Goal: Information Seeking & Learning: Compare options

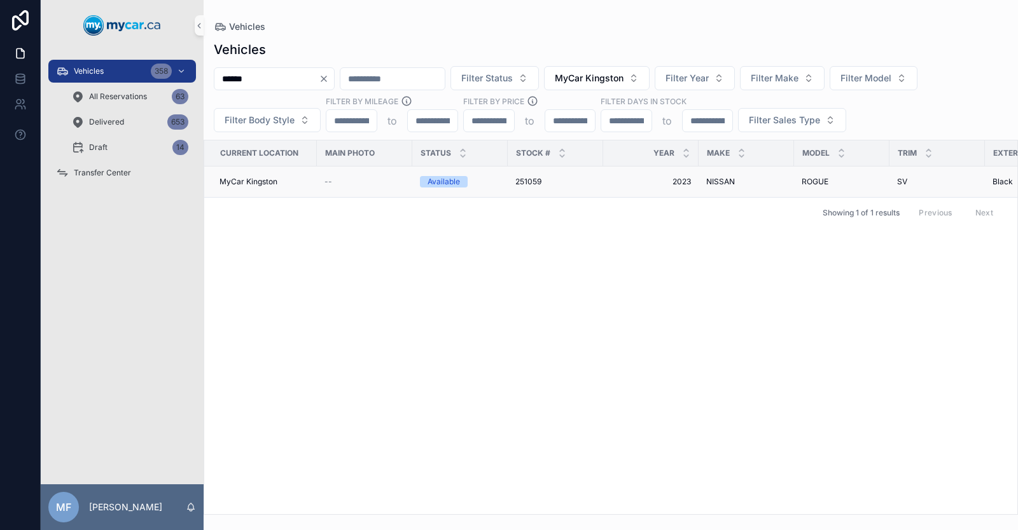
click at [546, 177] on div "251059 251059" at bounding box center [555, 182] width 80 height 10
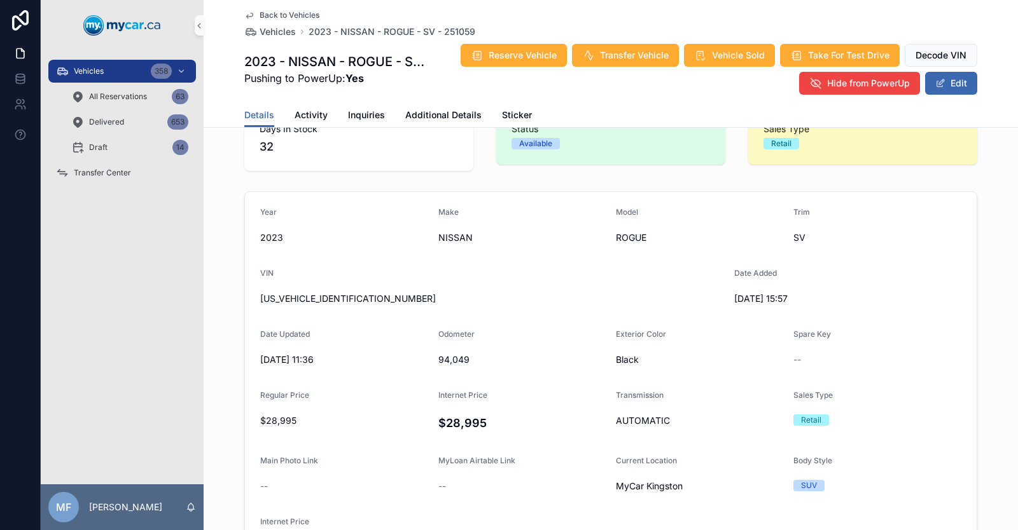
scroll to position [64, 0]
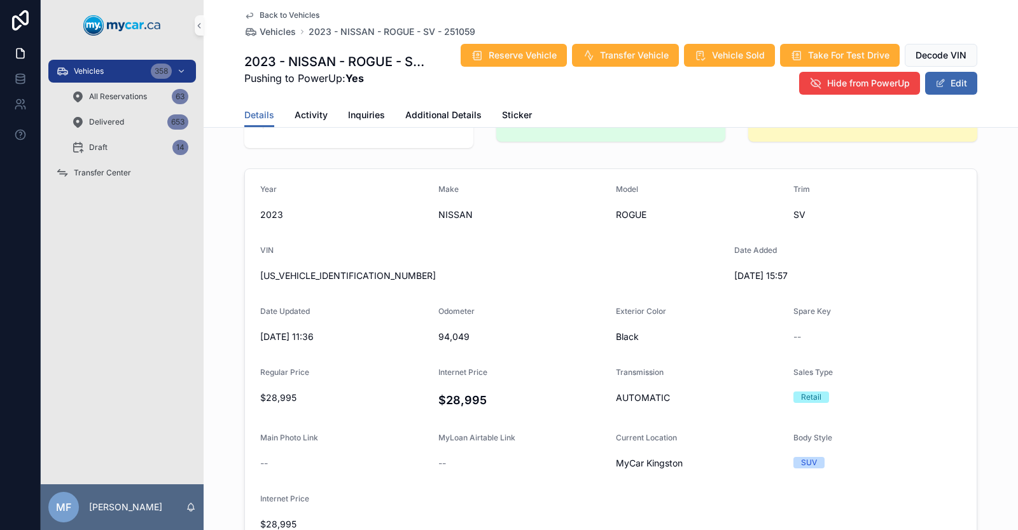
click at [633, 337] on span "Black" at bounding box center [699, 337] width 167 height 13
click at [954, 80] on button "Edit" at bounding box center [951, 83] width 52 height 23
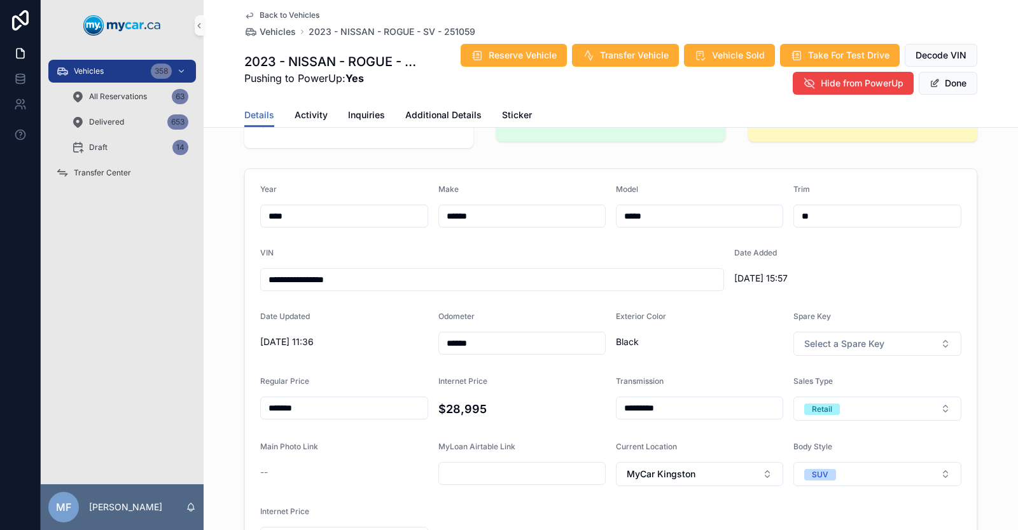
click at [637, 343] on span "Black" at bounding box center [699, 342] width 167 height 13
click at [636, 343] on span "Black" at bounding box center [699, 342] width 167 height 13
click at [948, 85] on button "Done" at bounding box center [947, 83] width 59 height 23
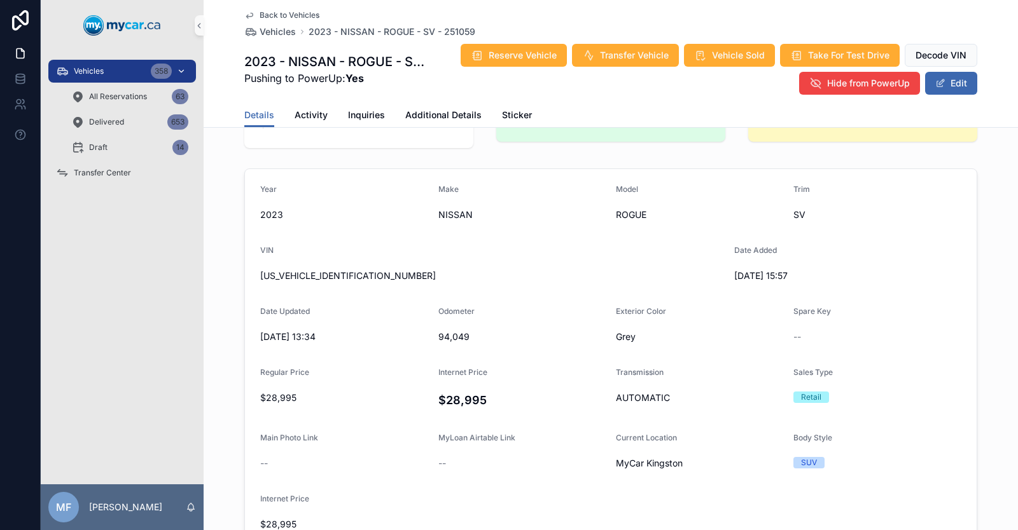
click at [118, 69] on div "Vehicles 358" at bounding box center [122, 71] width 132 height 20
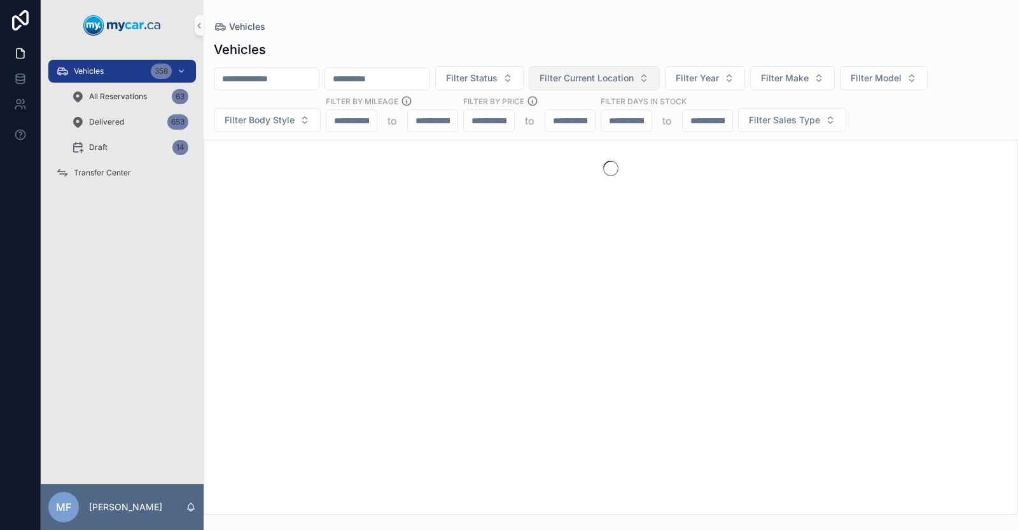
click at [633, 81] on span "Filter Current Location" at bounding box center [586, 78] width 94 height 13
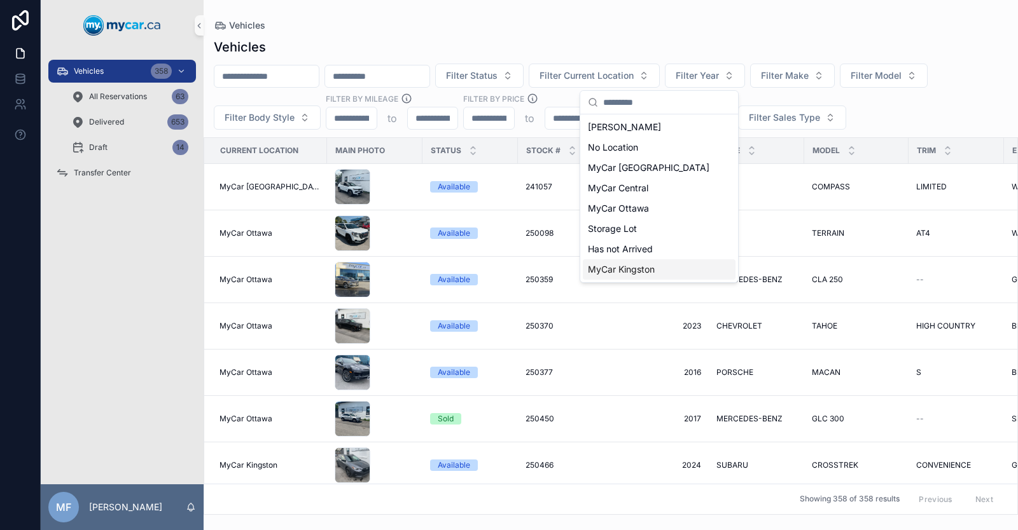
click at [608, 273] on span "MyCar Kingston" at bounding box center [621, 269] width 67 height 13
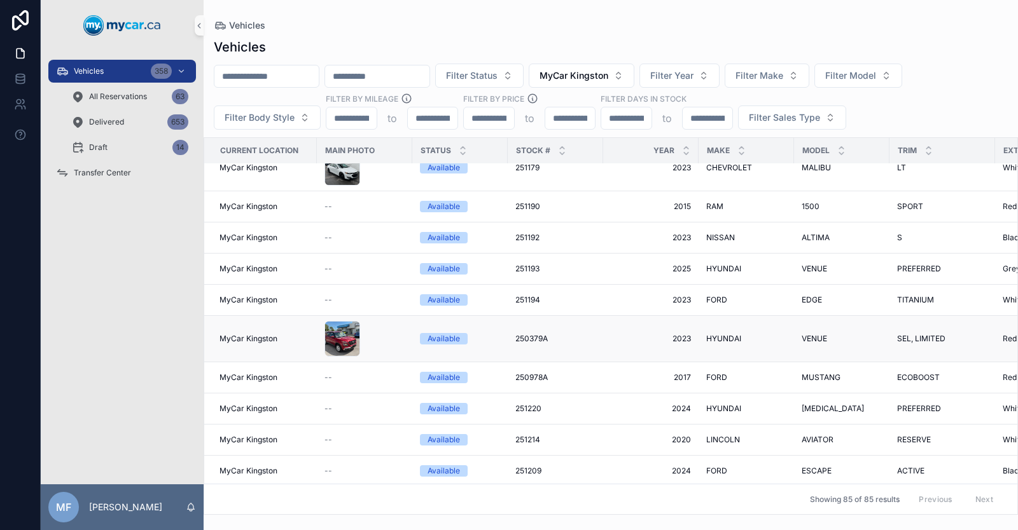
scroll to position [3030, 0]
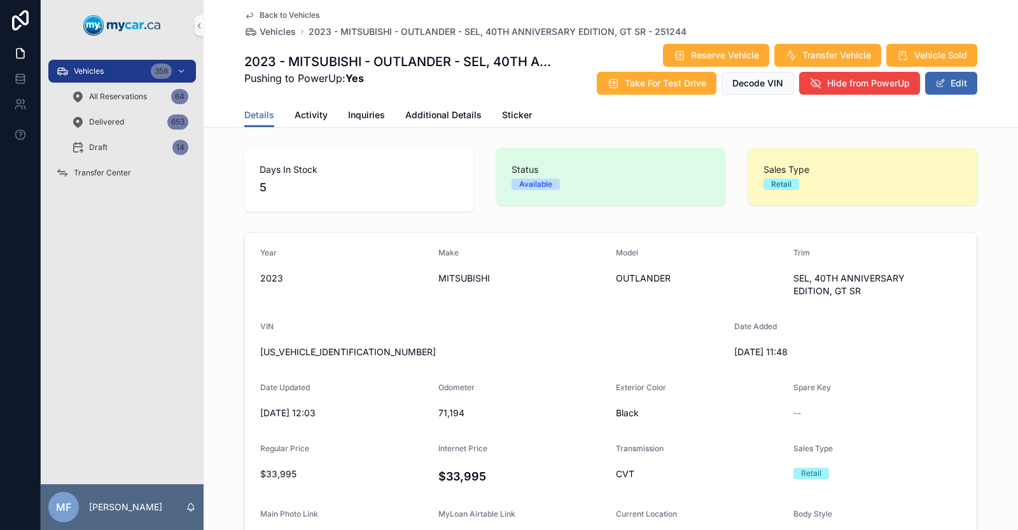
click at [249, 13] on icon "scrollable content" at bounding box center [249, 15] width 10 height 10
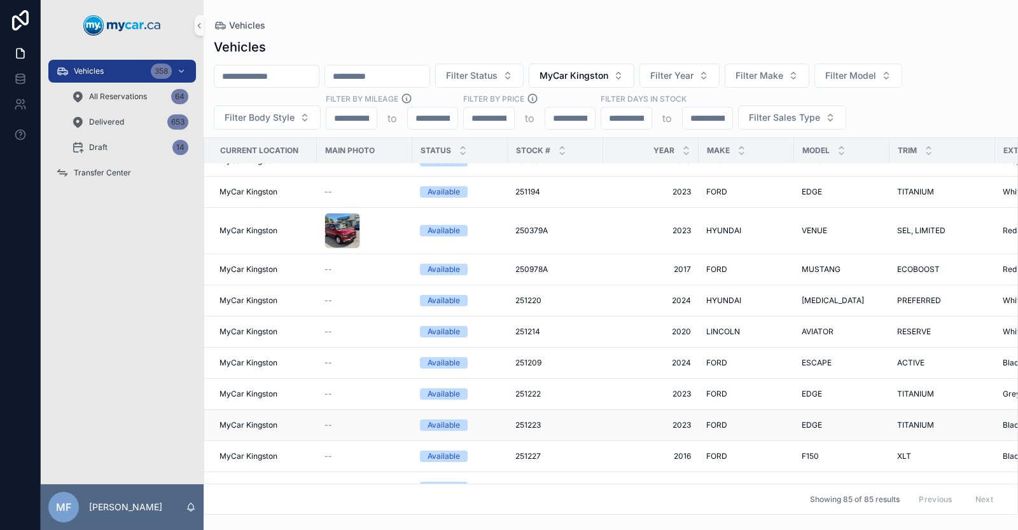
scroll to position [2966, 0]
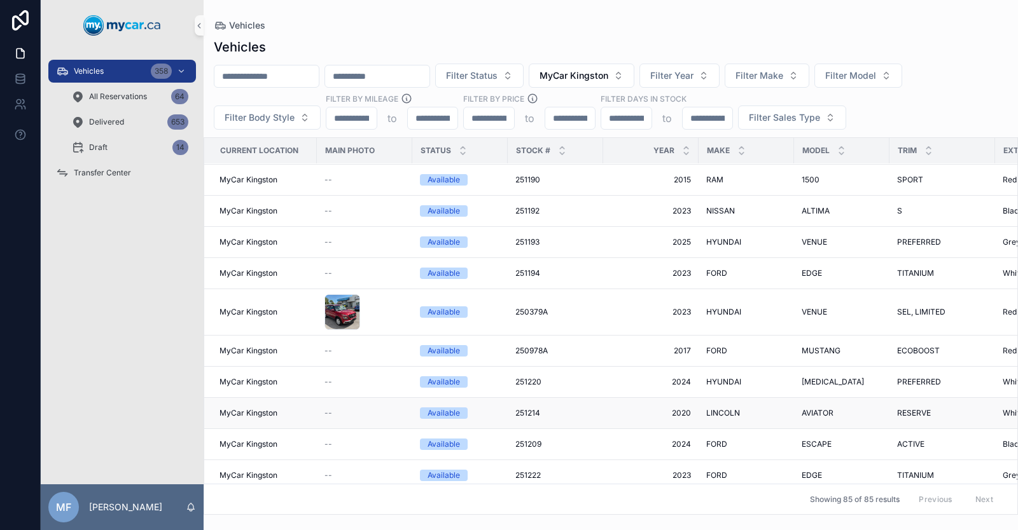
click at [809, 408] on span "AVIATOR" at bounding box center [817, 413] width 32 height 10
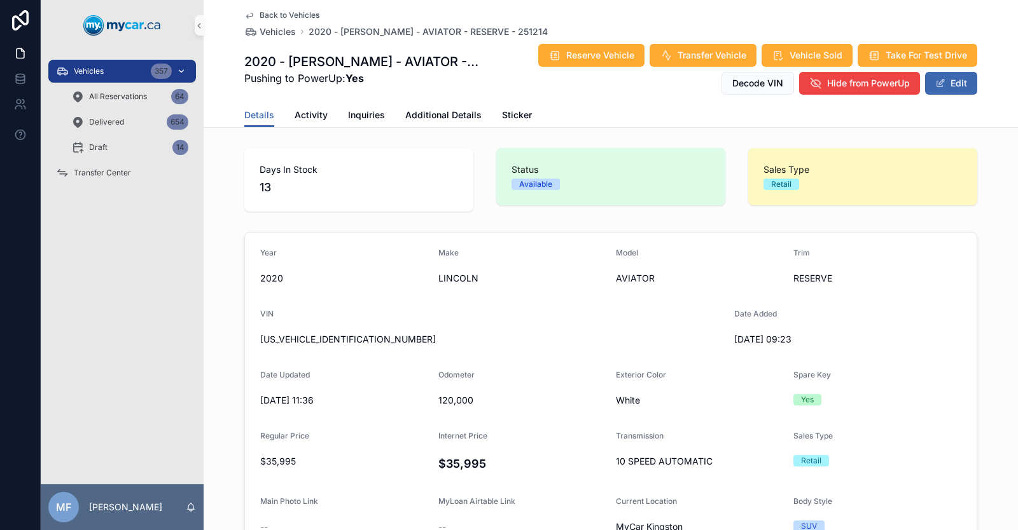
click at [130, 74] on div "Vehicles 357" at bounding box center [122, 71] width 132 height 20
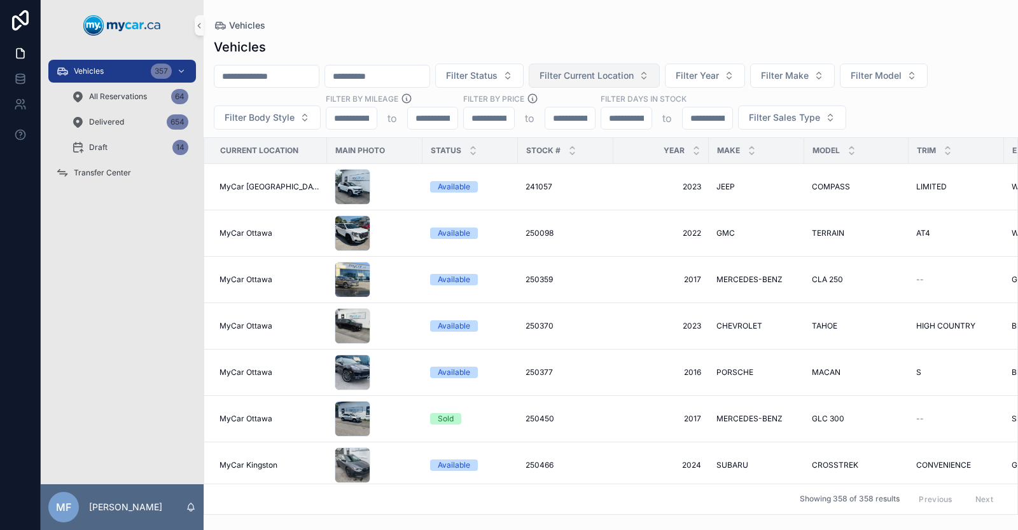
click at [633, 76] on span "Filter Current Location" at bounding box center [586, 75] width 94 height 13
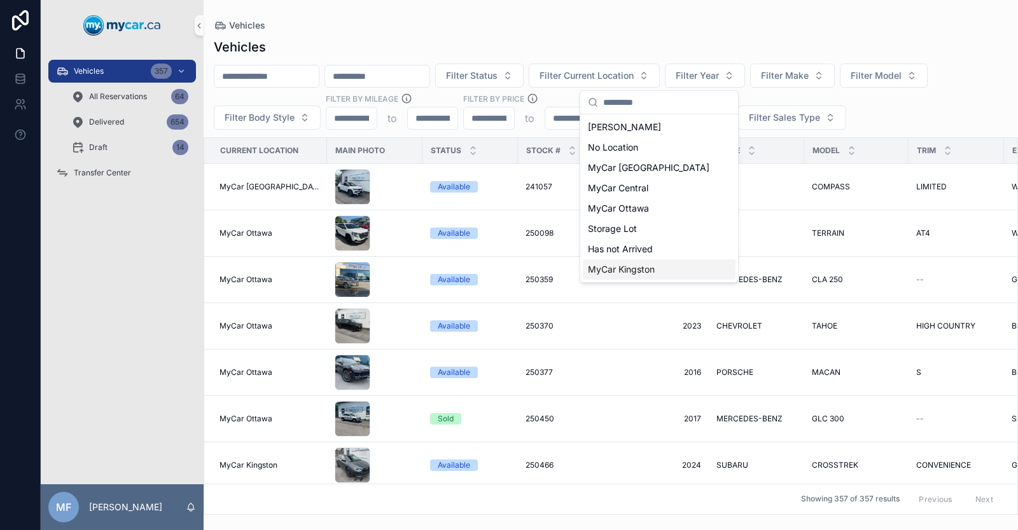
click at [637, 272] on span "MyCar Kingston" at bounding box center [621, 269] width 67 height 13
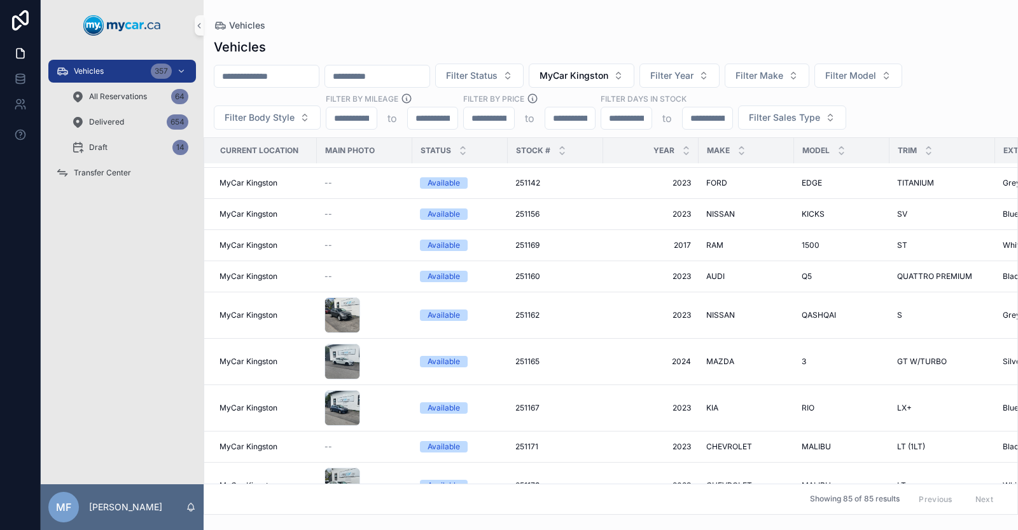
scroll to position [2521, 0]
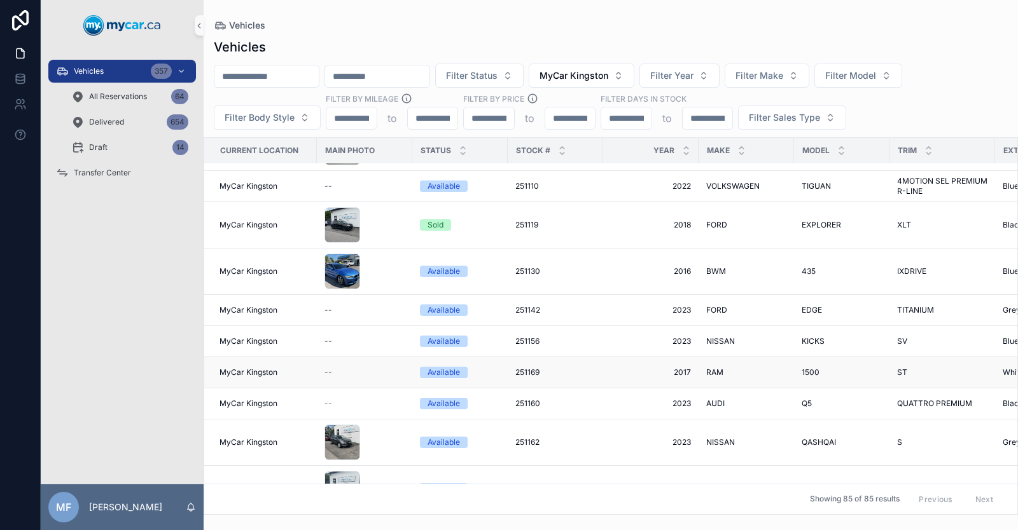
click at [685, 368] on span "2017" at bounding box center [651, 373] width 80 height 10
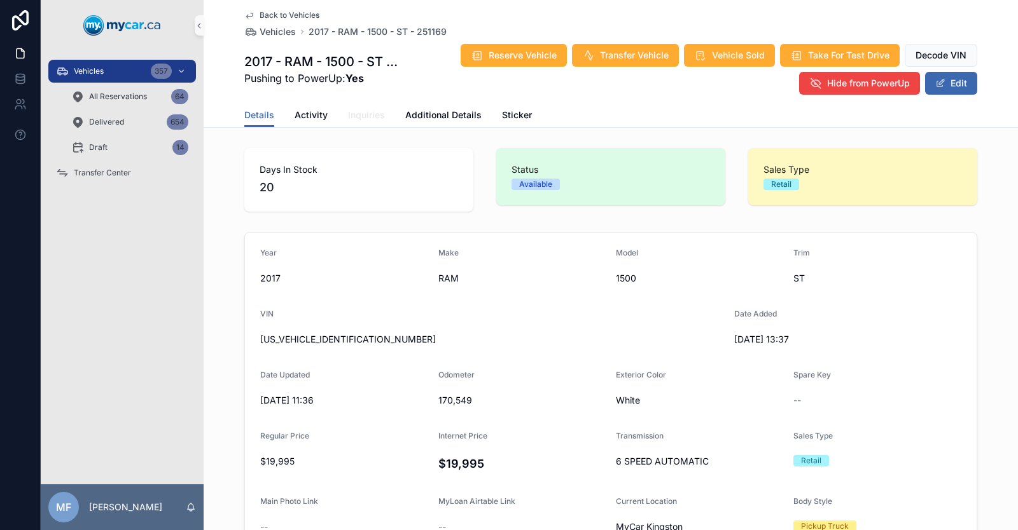
click at [354, 118] on span "Inquiries" at bounding box center [366, 115] width 37 height 13
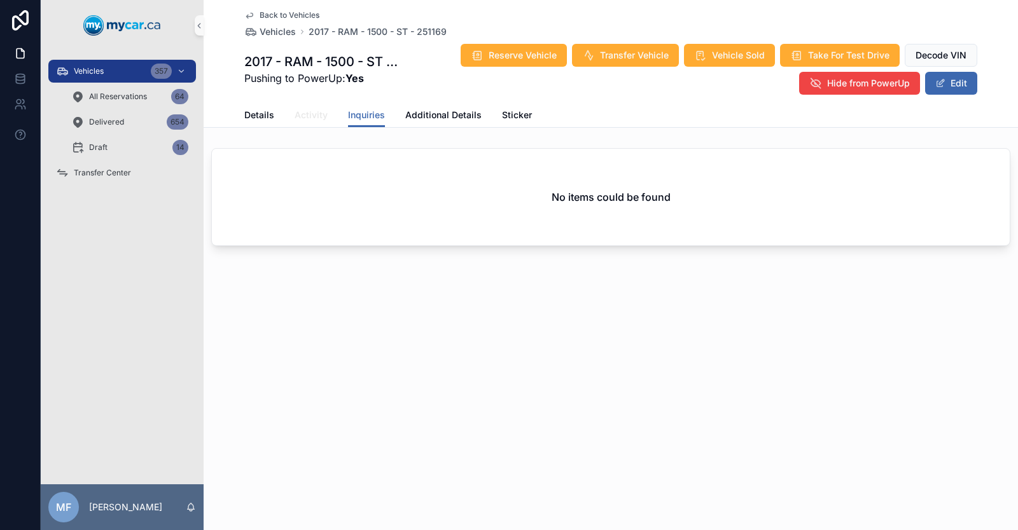
click at [307, 114] on span "Activity" at bounding box center [310, 115] width 33 height 13
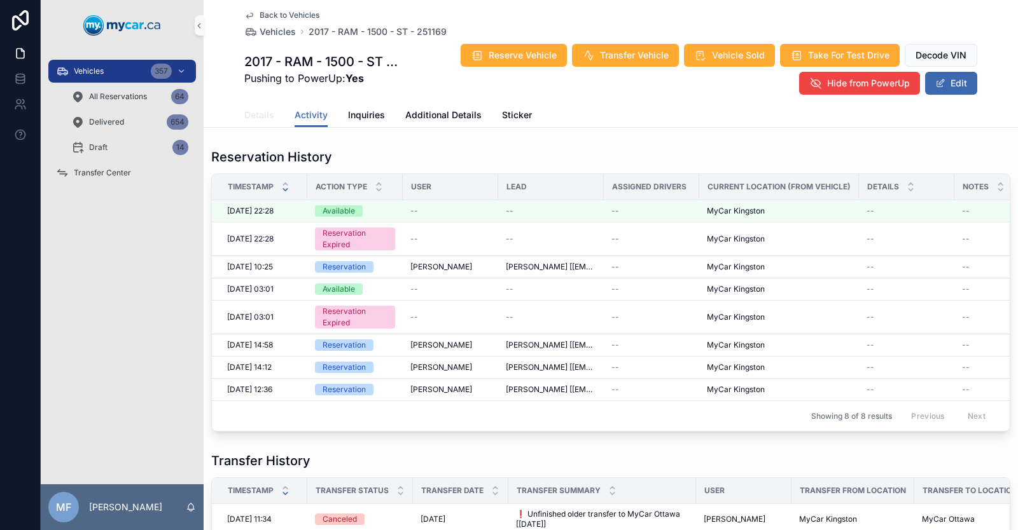
click at [254, 123] on link "Details" at bounding box center [259, 116] width 30 height 25
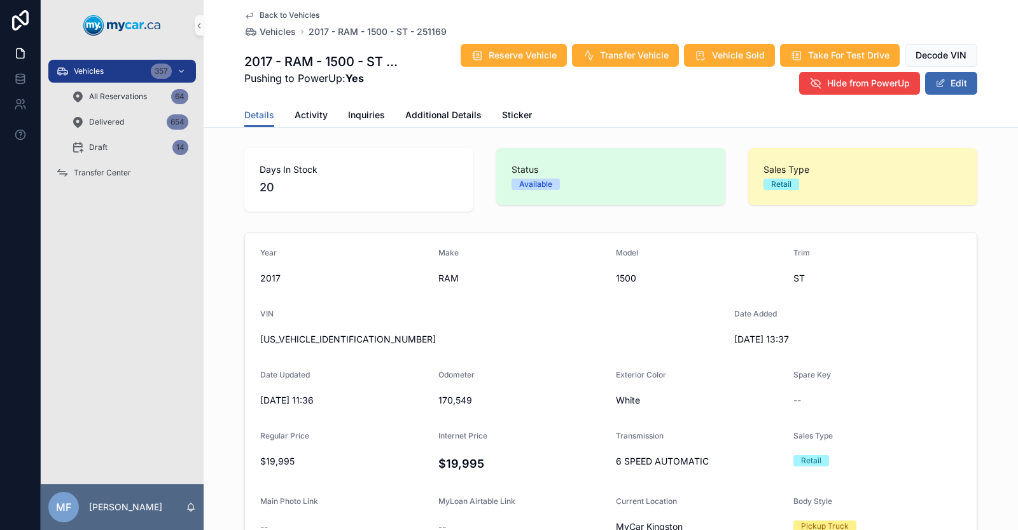
click at [246, 17] on icon "scrollable content" at bounding box center [249, 15] width 6 height 5
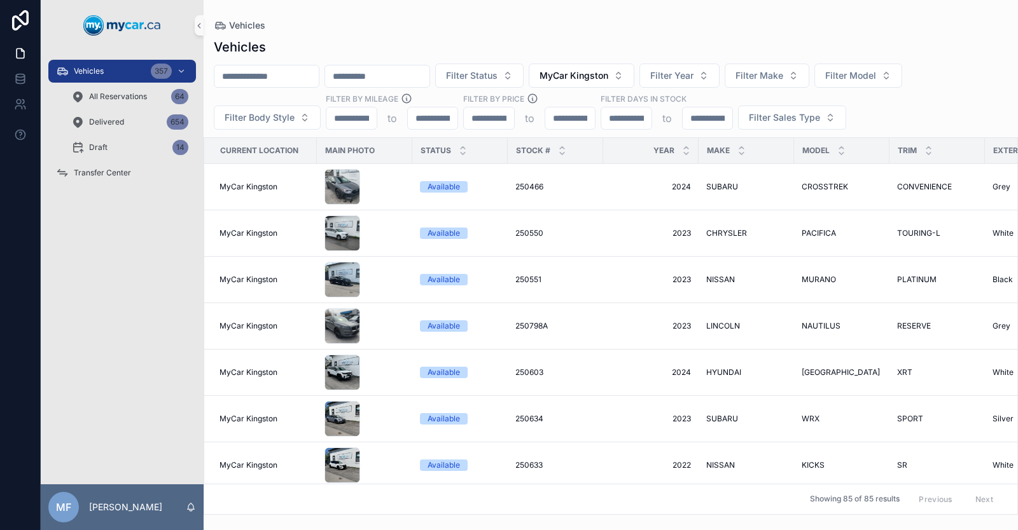
click at [309, 74] on input "scrollable content" at bounding box center [266, 76] width 104 height 18
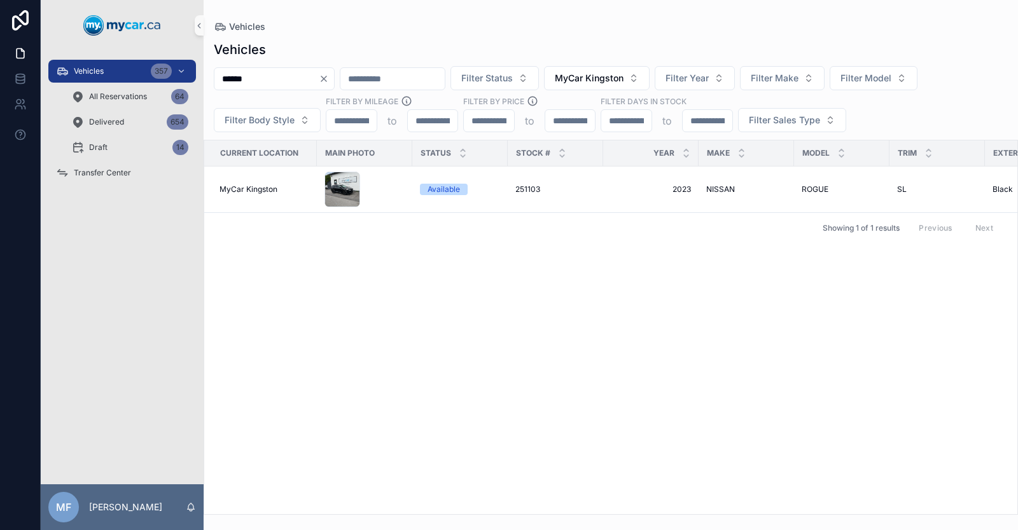
type input "******"
click at [329, 82] on icon "Clear" at bounding box center [324, 79] width 10 height 10
click at [292, 81] on input "scrollable content" at bounding box center [266, 79] width 104 height 18
type input "******"
click at [329, 79] on icon "Clear" at bounding box center [324, 79] width 10 height 10
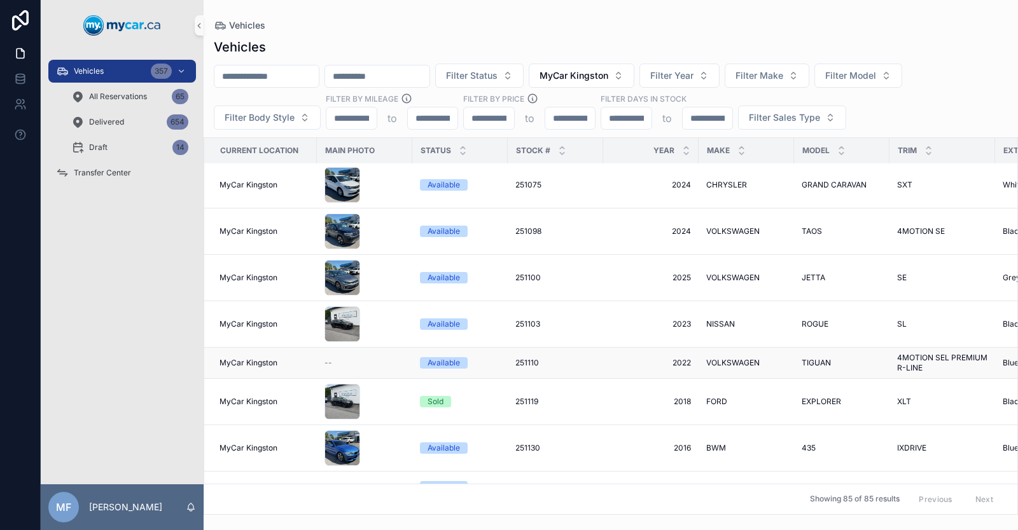
scroll to position [2417, 0]
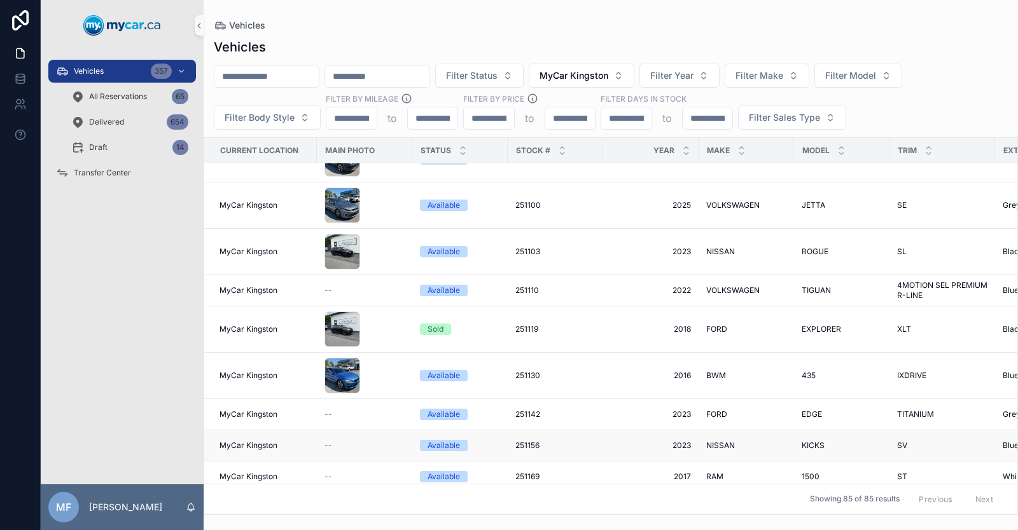
click at [524, 441] on span "251156" at bounding box center [527, 446] width 24 height 10
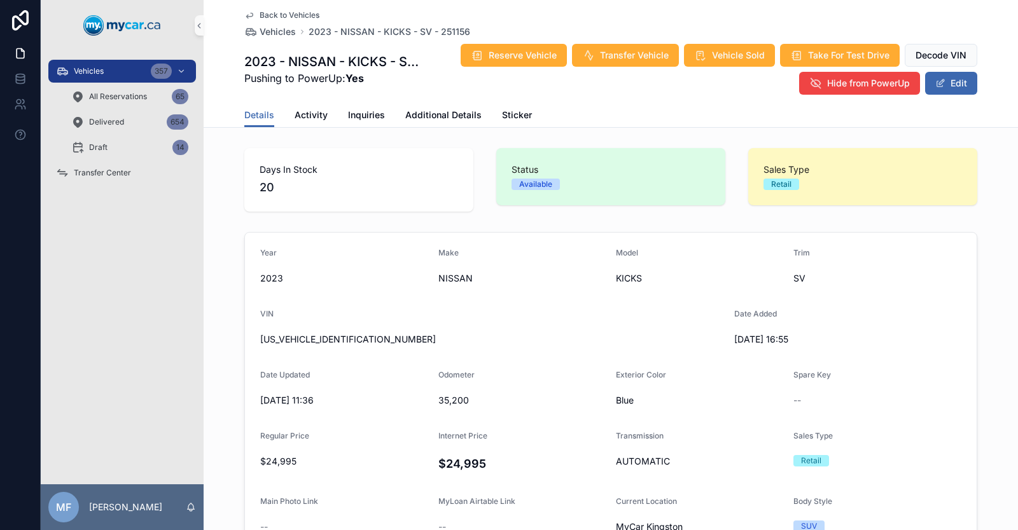
scroll to position [64, 0]
